Goal: Information Seeking & Learning: Learn about a topic

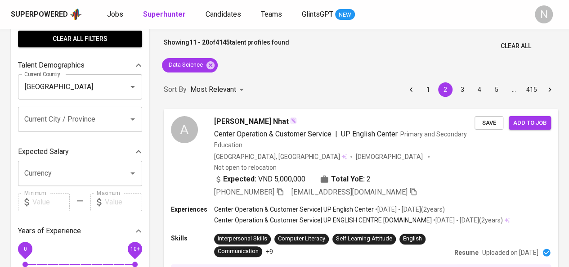
scroll to position [52, 0]
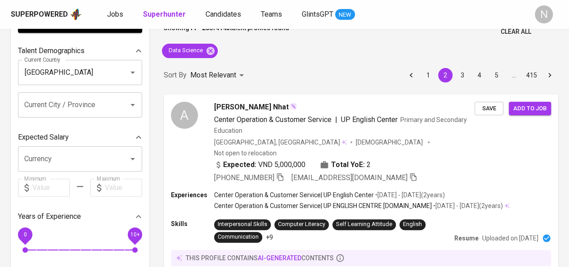
click at [52, 109] on input "Current City / Province" at bounding box center [67, 104] width 91 height 17
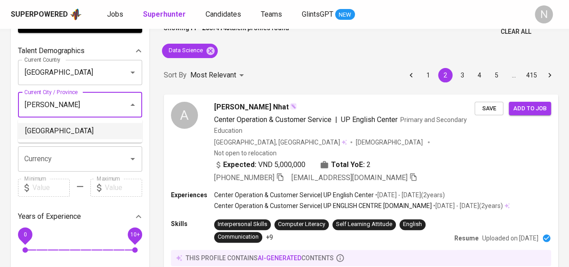
click at [59, 131] on li "[GEOGRAPHIC_DATA]" at bounding box center [80, 131] width 124 height 16
type input "Ho Chi Minh"
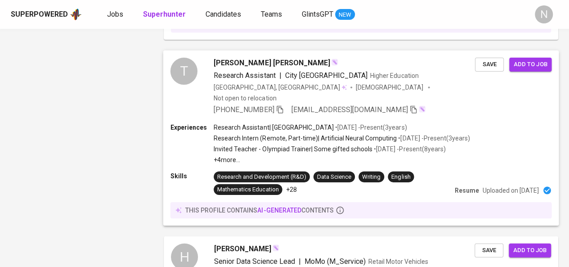
scroll to position [967, 0]
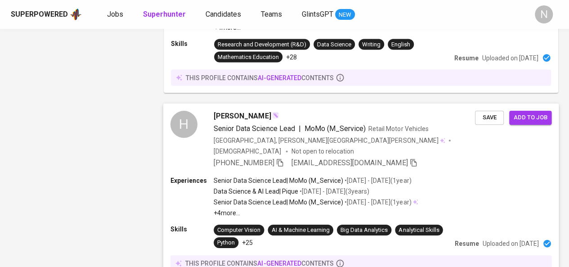
click at [296, 224] on div "Computer Vision AI & Machine Learning Big Data Analytics Analytical Skills Pyth…" at bounding box center [332, 235] width 237 height 23
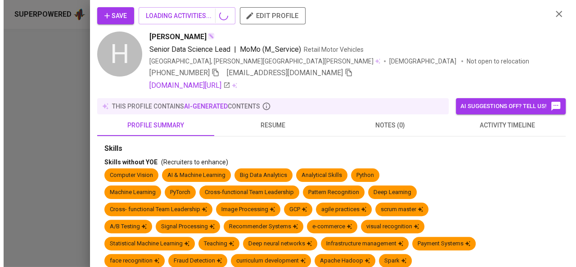
scroll to position [1102, 0]
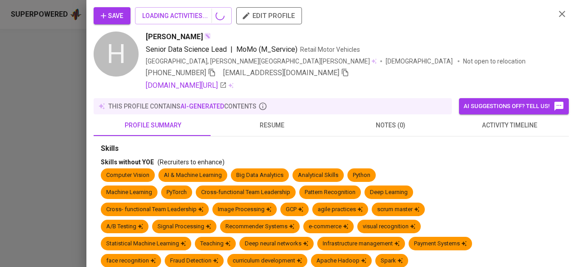
click at [57, 162] on div at bounding box center [288, 133] width 576 height 267
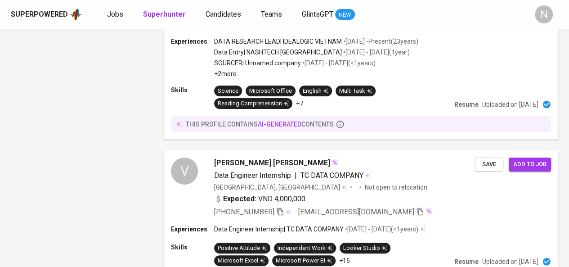
scroll to position [1668, 0]
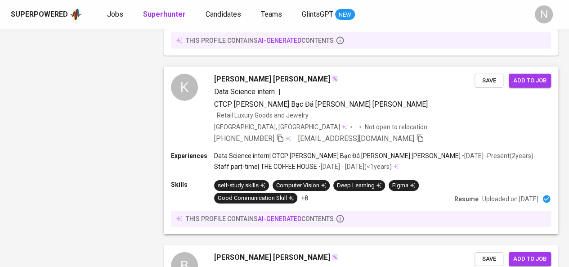
scroll to position [1439, 0]
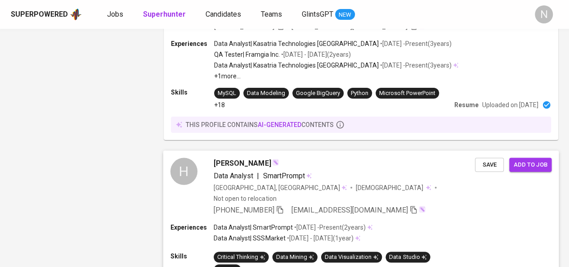
scroll to position [1646, 0]
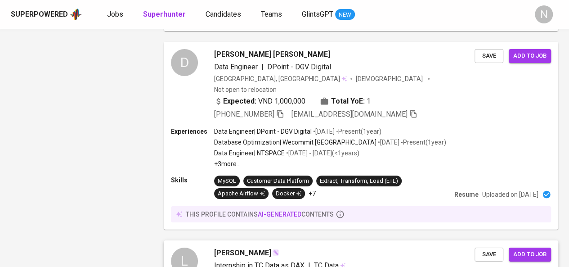
scroll to position [1633, 0]
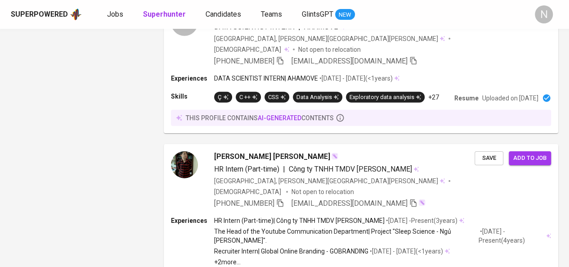
scroll to position [1603, 0]
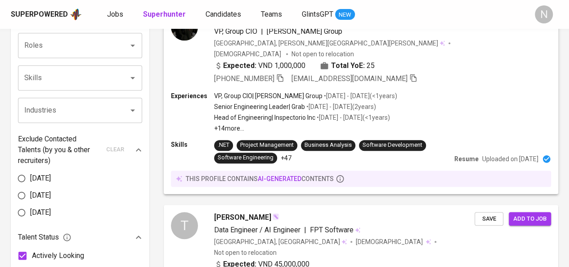
scroll to position [344, 0]
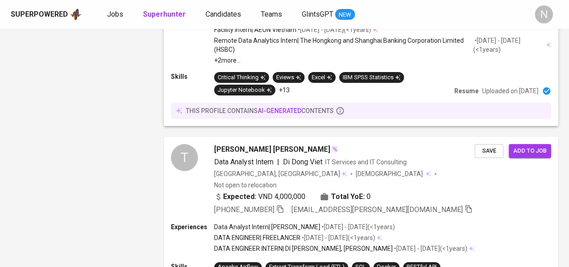
scroll to position [1755, 0]
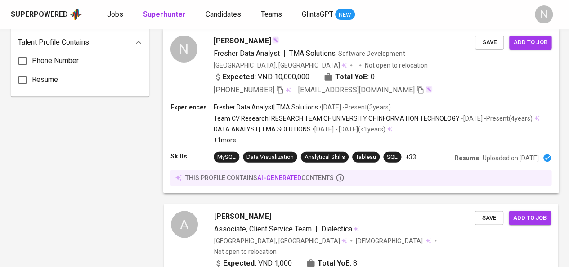
scroll to position [749, 0]
